Goal: Information Seeking & Learning: Learn about a topic

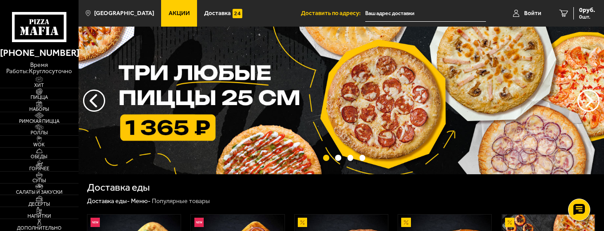
click at [169, 11] on span "Акции" at bounding box center [179, 13] width 21 height 6
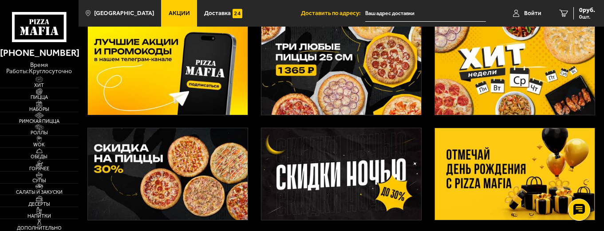
click at [508, 181] on img at bounding box center [515, 174] width 160 height 92
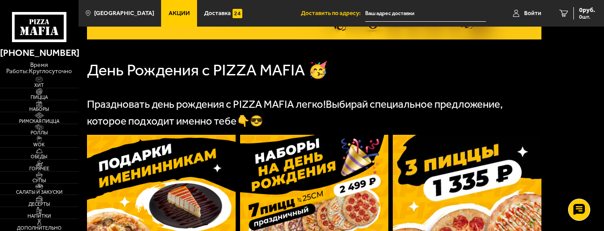
scroll to position [133, 0]
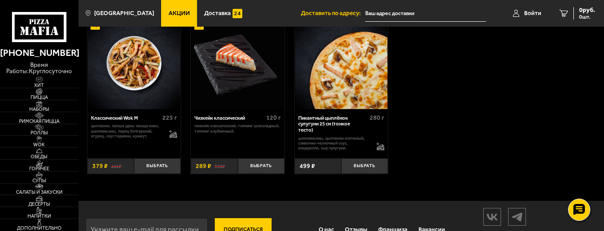
scroll to position [355, 0]
